Goal: Task Accomplishment & Management: Complete application form

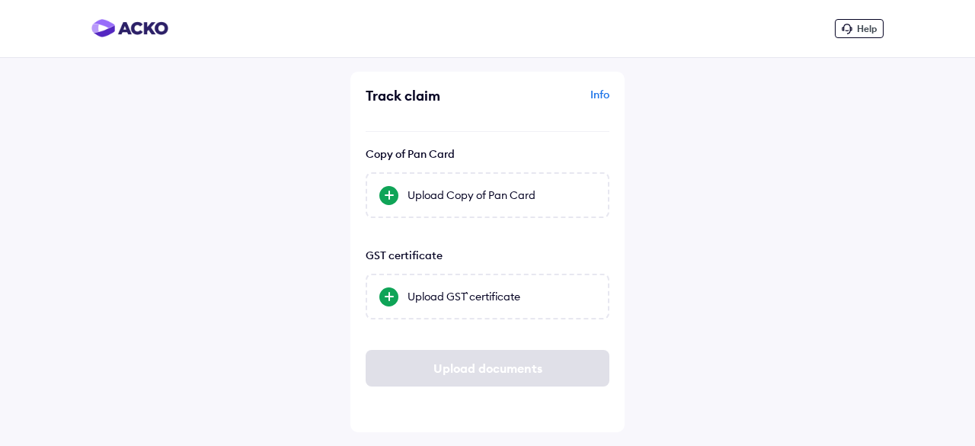
click at [524, 199] on div "Upload Copy of Pan Card" at bounding box center [502, 194] width 188 height 15
click at [0, 0] on input "Upload Copy of Pan Card" at bounding box center [0, 0] width 0 height 0
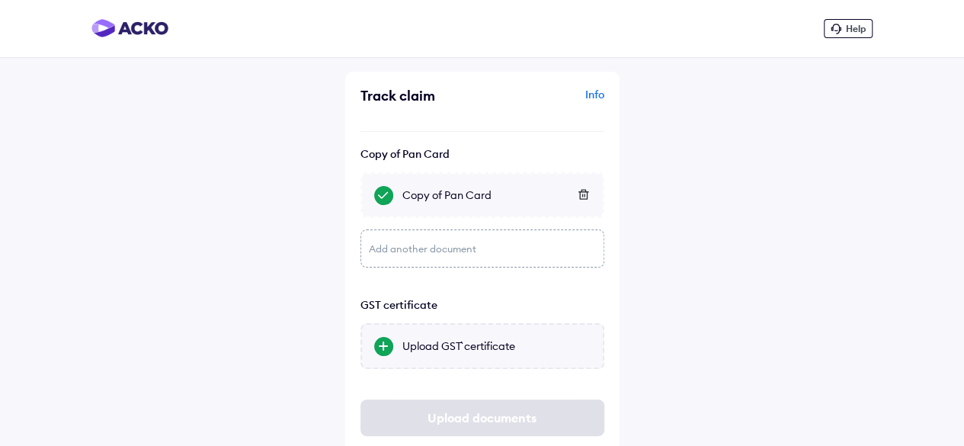
click at [486, 339] on div "Upload GST` certificate" at bounding box center [496, 345] width 188 height 15
click at [0, 0] on input "Upload GST` certificate" at bounding box center [0, 0] width 0 height 0
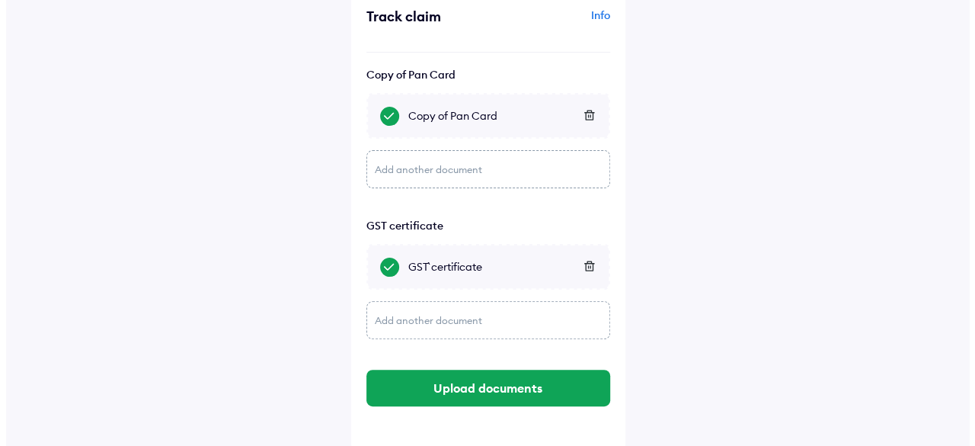
scroll to position [81, 0]
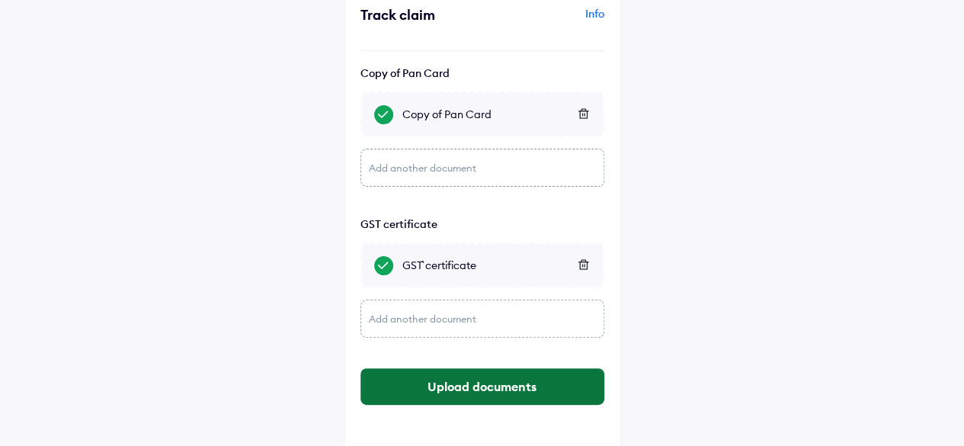
click at [508, 385] on button "Upload documents" at bounding box center [482, 386] width 244 height 37
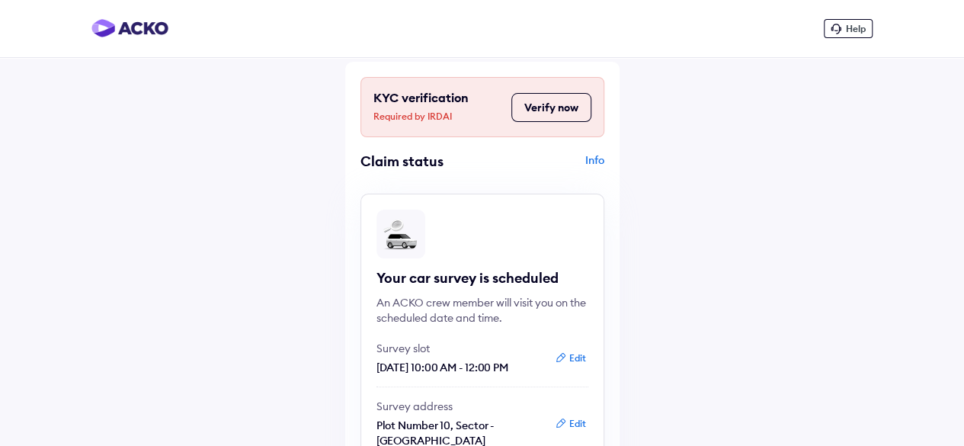
click at [559, 109] on button "Verify now" at bounding box center [551, 107] width 80 height 29
